Goal: Task Accomplishment & Management: Complete application form

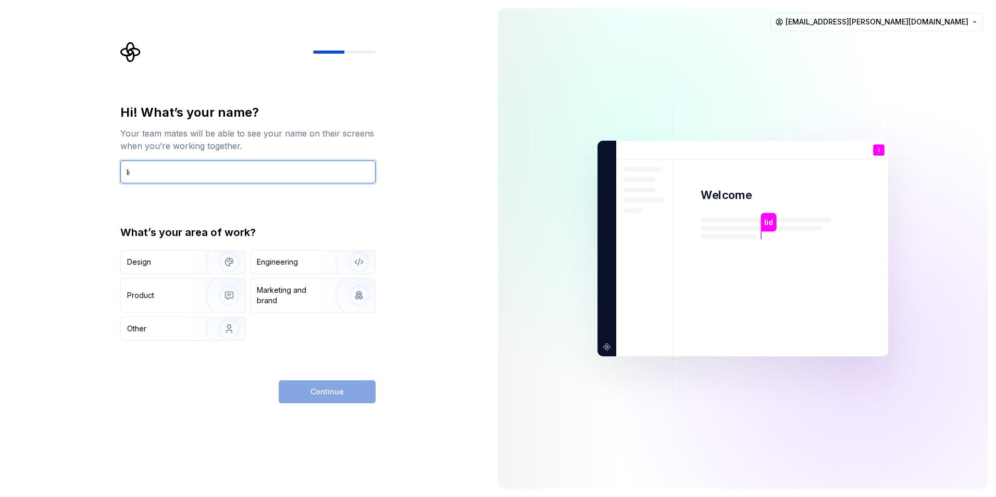
type input "I"
type input "iida"
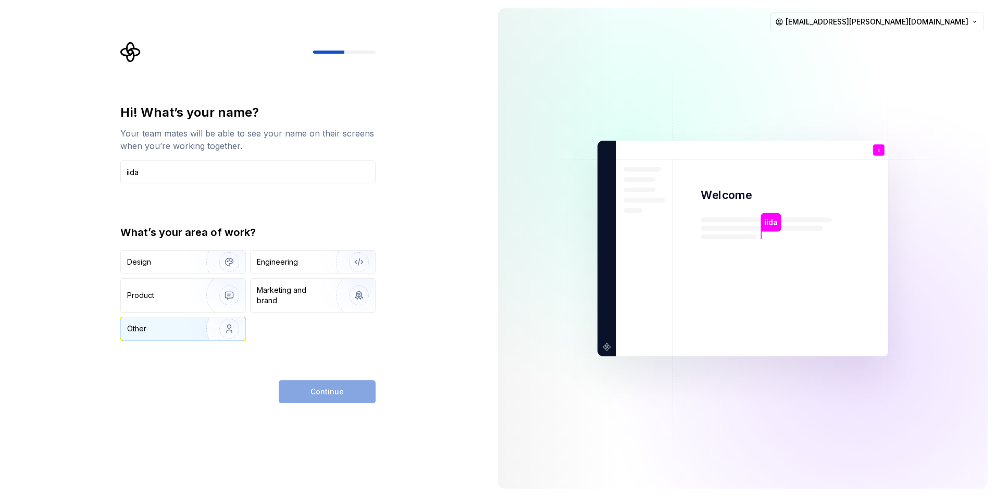
click at [195, 325] on img "button" at bounding box center [222, 329] width 67 height 70
click at [344, 398] on button "Continue" at bounding box center [327, 391] width 97 height 23
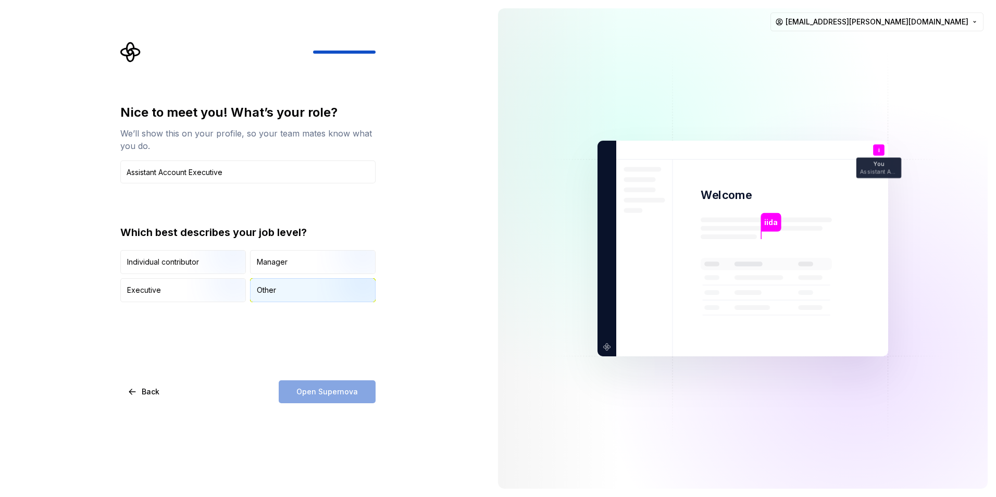
type input "Assistant Account Executive"
click at [274, 285] on div "Other" at bounding box center [313, 290] width 125 height 23
click at [350, 393] on span "Open Supernova" at bounding box center [327, 392] width 61 height 10
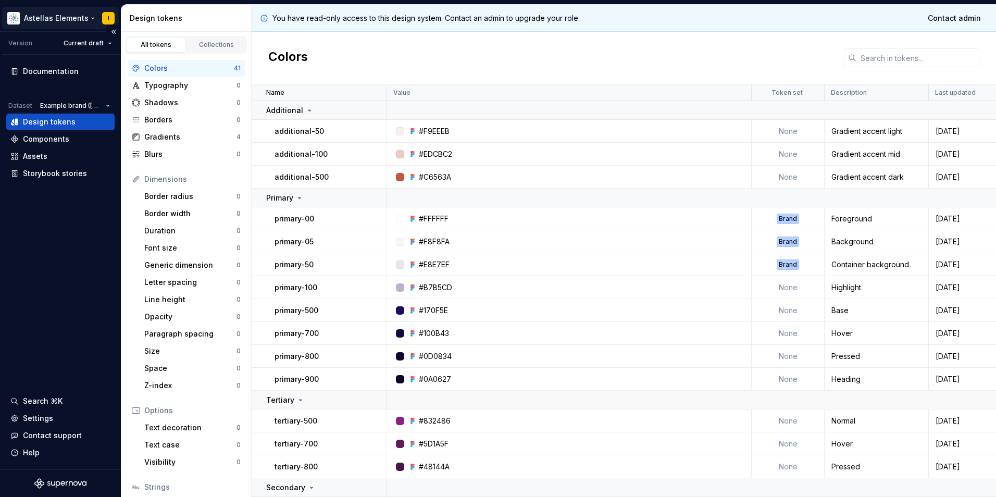
click at [63, 19] on html "Astellas Elements I Version Current draft Documentation Dataset Example brand (…" at bounding box center [498, 248] width 996 height 497
click at [47, 218] on html "Astellas Elements I Version Current draft Documentation Dataset Example brand (…" at bounding box center [498, 248] width 996 height 497
